Goal: Task Accomplishment & Management: Use online tool/utility

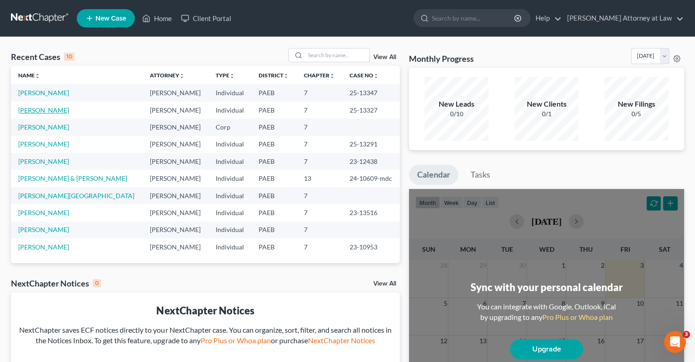
click at [46, 111] on link "[PERSON_NAME]" at bounding box center [43, 110] width 51 height 8
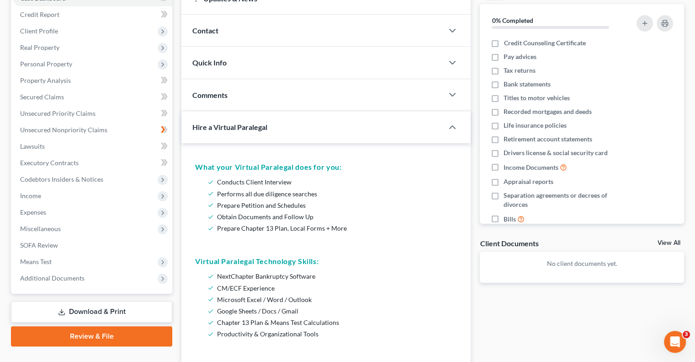
scroll to position [110, 0]
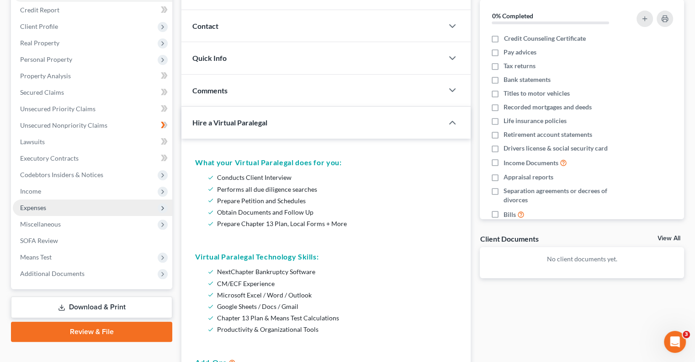
click at [86, 206] on span "Expenses" at bounding box center [93, 207] width 160 height 16
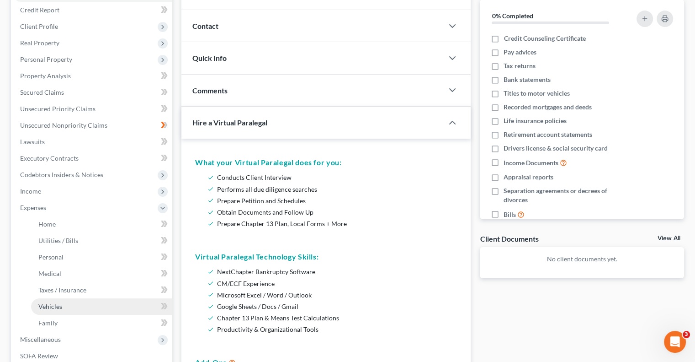
click at [69, 312] on link "Vehicles" at bounding box center [101, 306] width 141 height 16
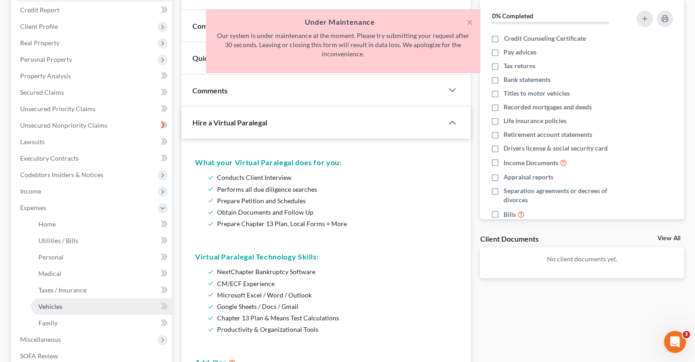
click at [46, 303] on span "Vehicles" at bounding box center [50, 306] width 24 height 8
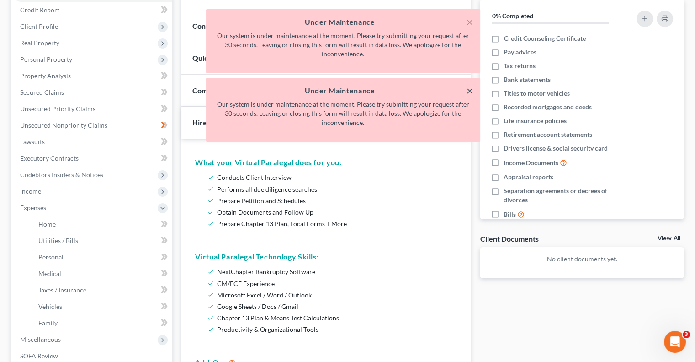
click at [468, 89] on button "×" at bounding box center [470, 90] width 6 height 11
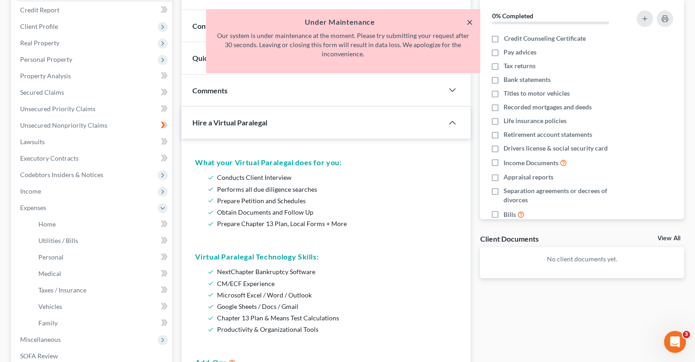
click at [471, 20] on button "×" at bounding box center [470, 21] width 6 height 11
